Goal: Task Accomplishment & Management: Manage account settings

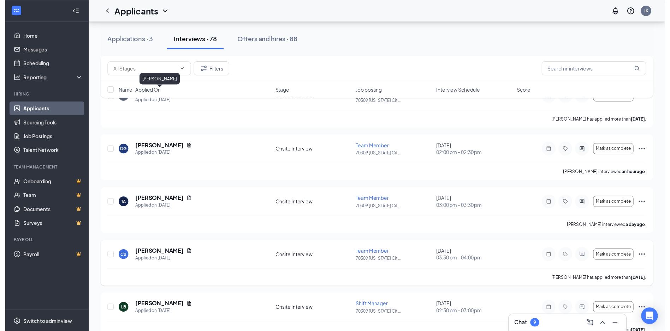
scroll to position [1377, 0]
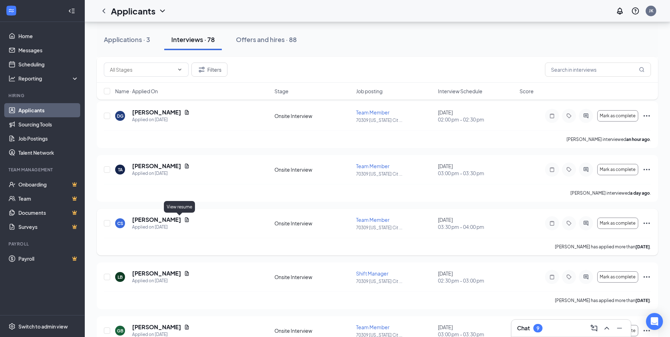
click at [185, 218] on icon "Document" at bounding box center [187, 219] width 4 height 5
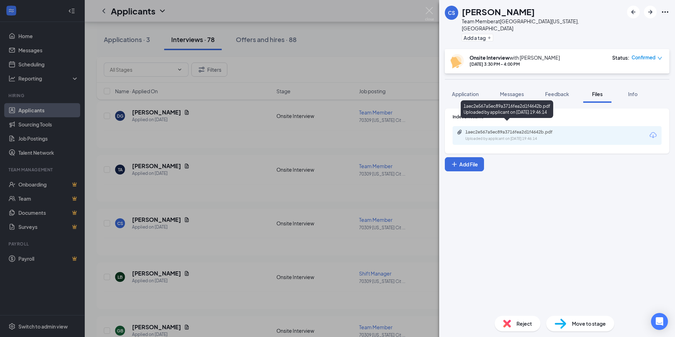
click at [492, 126] on div "1aec2e567a5ec89a3716fea2d1f4642b.pdf Uploaded by applicant on [DATE] 19:46:14" at bounding box center [557, 135] width 209 height 19
click at [485, 129] on div "1aec2e567a5ec89a3716fea2d1f4642b.pdf" at bounding box center [514, 132] width 99 height 6
click at [376, 30] on div "CS [PERSON_NAME] Team Member at [GEOGRAPHIC_DATA][US_STATE], [GEOGRAPHIC_DATA] …" at bounding box center [337, 168] width 675 height 337
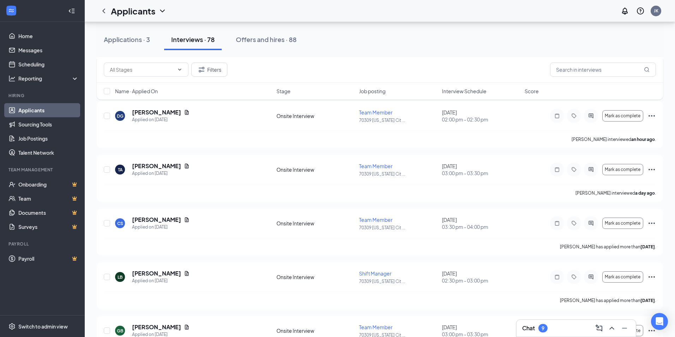
drag, startPoint x: 432, startPoint y: 9, endPoint x: 423, endPoint y: 46, distance: 37.8
click at [432, 9] on div "Applicants JK" at bounding box center [380, 11] width 590 height 22
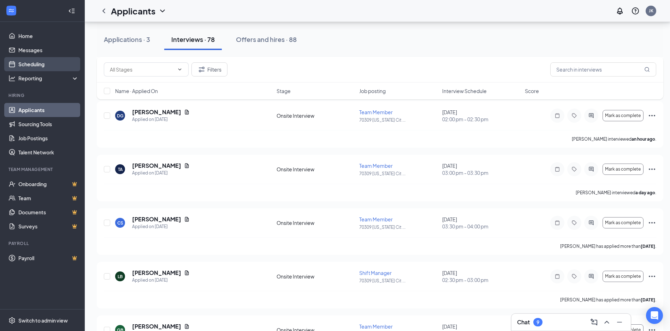
click at [41, 66] on link "Scheduling" at bounding box center [48, 64] width 60 height 14
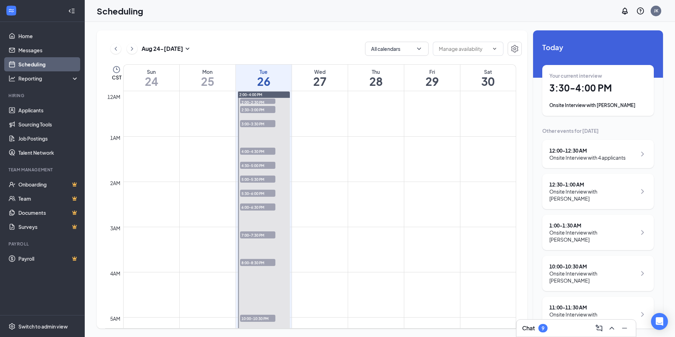
scroll to position [347, 0]
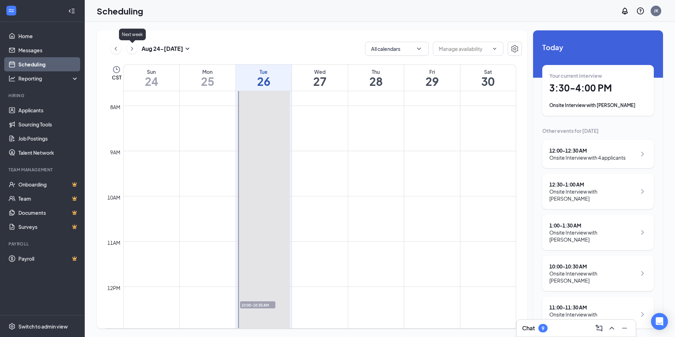
click at [134, 47] on icon "ChevronRight" at bounding box center [132, 48] width 7 height 8
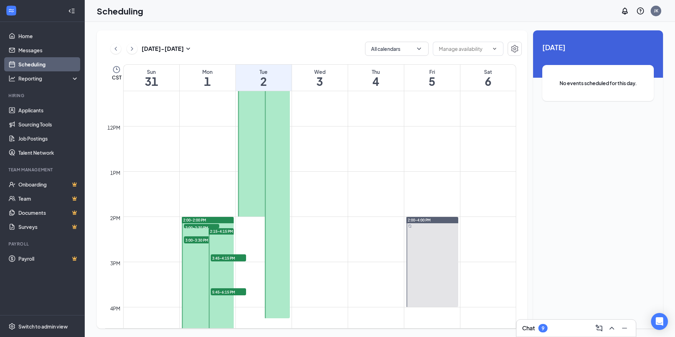
scroll to position [524, 0]
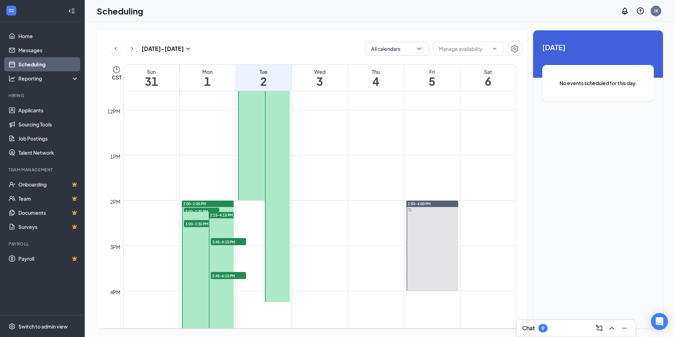
click at [196, 201] on div "2:00-2:00 PM" at bounding box center [208, 204] width 52 height 6
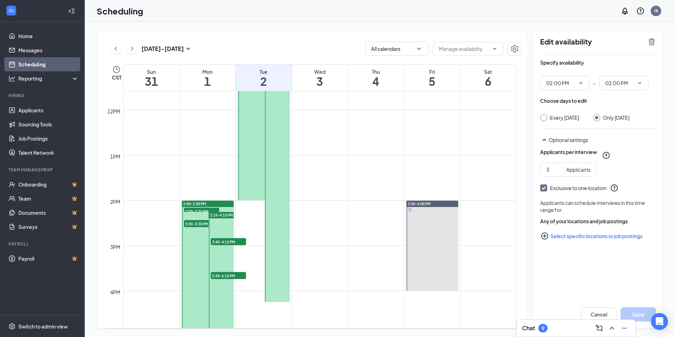
click at [210, 206] on div "2:00-2:00 PM" at bounding box center [208, 204] width 52 height 6
click at [198, 205] on span "2:00-2:00 PM" at bounding box center [194, 203] width 23 height 5
click at [198, 209] on span "2:00-2:30 PM" at bounding box center [201, 211] width 35 height 7
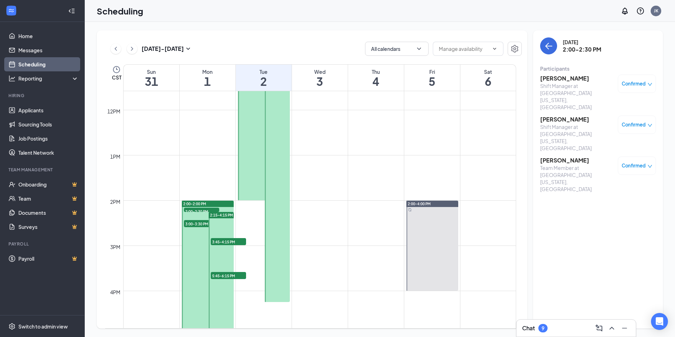
click at [564, 156] on h3 "[PERSON_NAME]" at bounding box center [577, 160] width 74 height 8
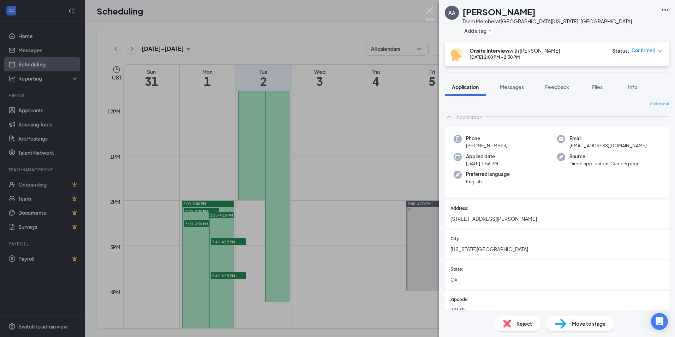
drag, startPoint x: 433, startPoint y: 12, endPoint x: 428, endPoint y: 11, distance: 5.1
click at [432, 12] on img at bounding box center [429, 14] width 9 height 14
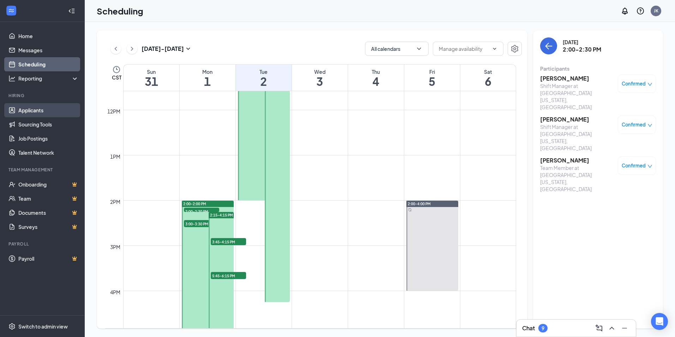
click at [50, 108] on link "Applicants" at bounding box center [48, 110] width 60 height 14
